Goal: Information Seeking & Learning: Find specific fact

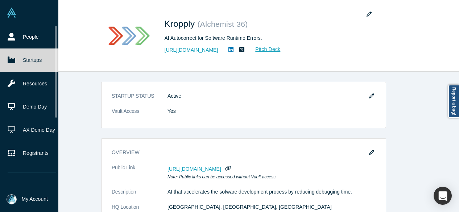
click at [17, 55] on link "Startups" at bounding box center [32, 60] width 64 height 23
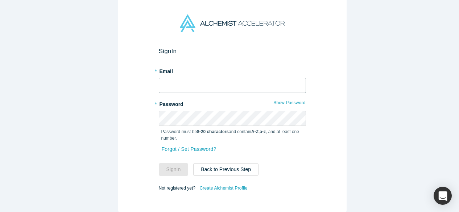
type input "[EMAIL_ADDRESS][DOMAIN_NAME]"
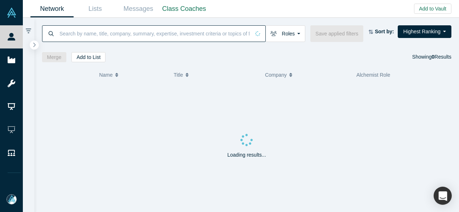
click at [99, 32] on input at bounding box center [154, 33] width 191 height 17
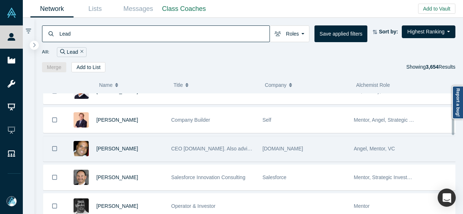
scroll to position [73, 0]
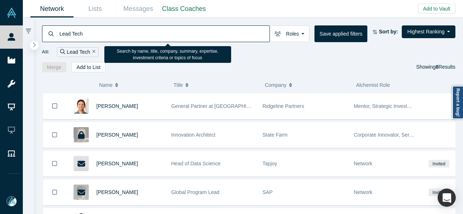
drag, startPoint x: 86, startPoint y: 35, endPoint x: 59, endPoint y: 35, distance: 27.6
click at [59, 35] on input "Lead Tech" at bounding box center [164, 33] width 211 height 17
paste input "Yumi Kimura"
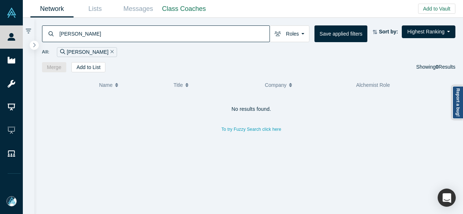
drag, startPoint x: 109, startPoint y: 37, endPoint x: 52, endPoint y: 37, distance: 56.9
click at [52, 37] on div "Yumi Kimura" at bounding box center [156, 33] width 228 height 17
paste input "Willems"
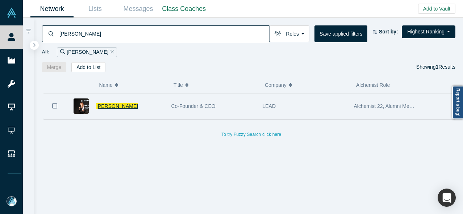
type input "Yumi Willems"
click at [117, 106] on span "Yumi Willems" at bounding box center [117, 106] width 42 height 6
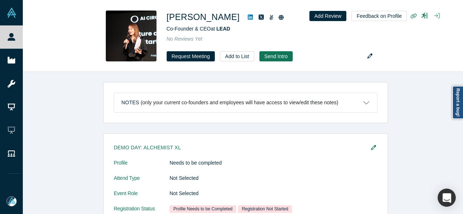
click at [222, 28] on span "LEAD" at bounding box center [223, 29] width 14 height 6
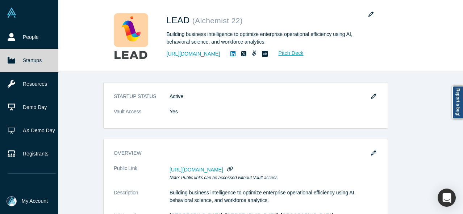
click at [18, 61] on link "Startups" at bounding box center [32, 60] width 64 height 23
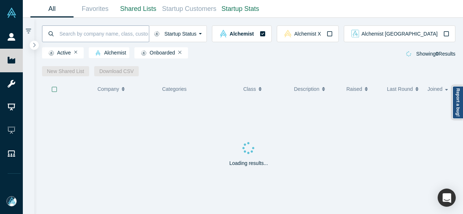
click at [83, 35] on input at bounding box center [104, 33] width 90 height 17
type input "Modata"
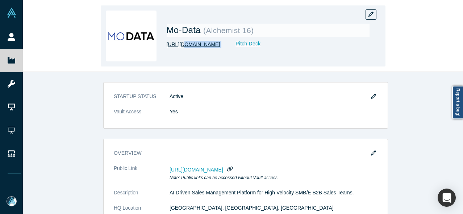
drag, startPoint x: 228, startPoint y: 45, endPoint x: 182, endPoint y: 46, distance: 46.4
click at [182, 46] on div "[URL][DOMAIN_NAME] Pitch Deck" at bounding box center [268, 45] width 203 height 8
drag, startPoint x: 167, startPoint y: 32, endPoint x: 200, endPoint y: 32, distance: 33.4
click at [200, 32] on span "Mo-Data" at bounding box center [185, 30] width 37 height 10
copy span "Mo-Data"
